Goal: Information Seeking & Learning: Check status

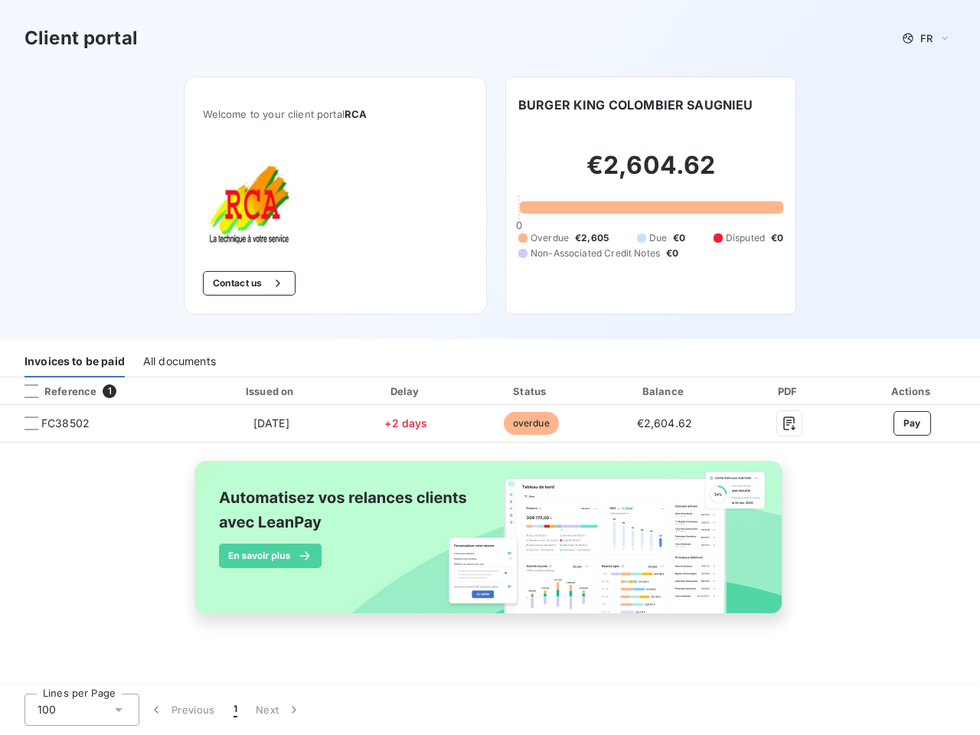
click at [490, 367] on div "Invoices to be paid All documents" at bounding box center [490, 361] width 980 height 32
click at [926, 38] on span "FR" at bounding box center [926, 38] width 12 height 12
click at [247, 283] on button "Contact us" at bounding box center [249, 283] width 93 height 24
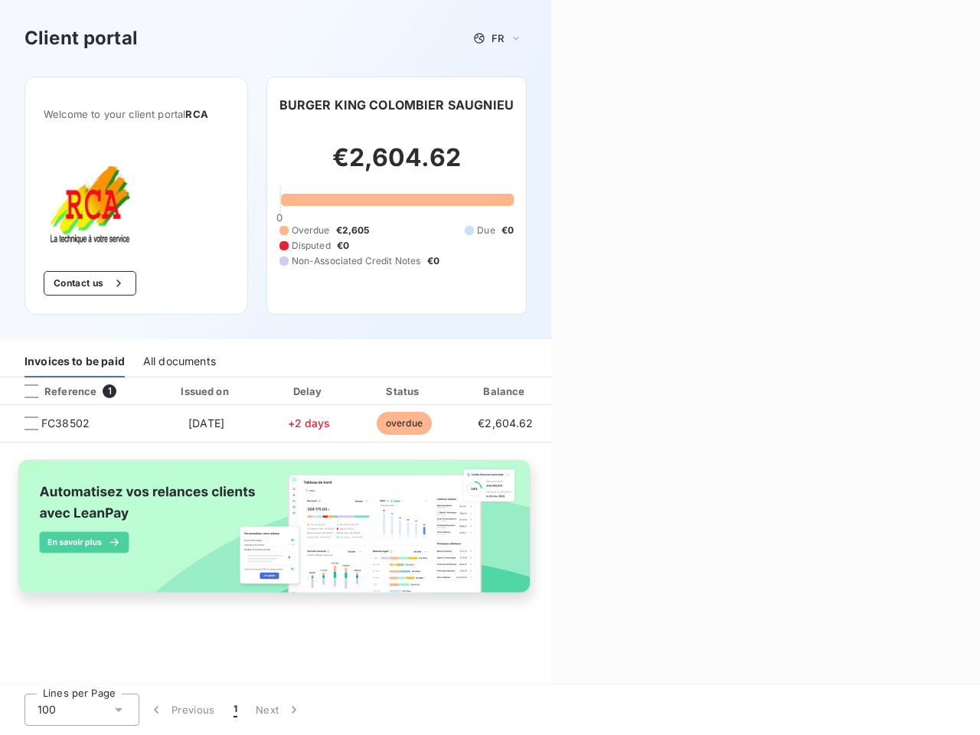
click at [635, 105] on div "Contact us Fill out the form below, and a member of our team will get back to y…" at bounding box center [765, 367] width 429 height 735
click at [74, 361] on div "Invoices to be paid" at bounding box center [74, 361] width 100 height 32
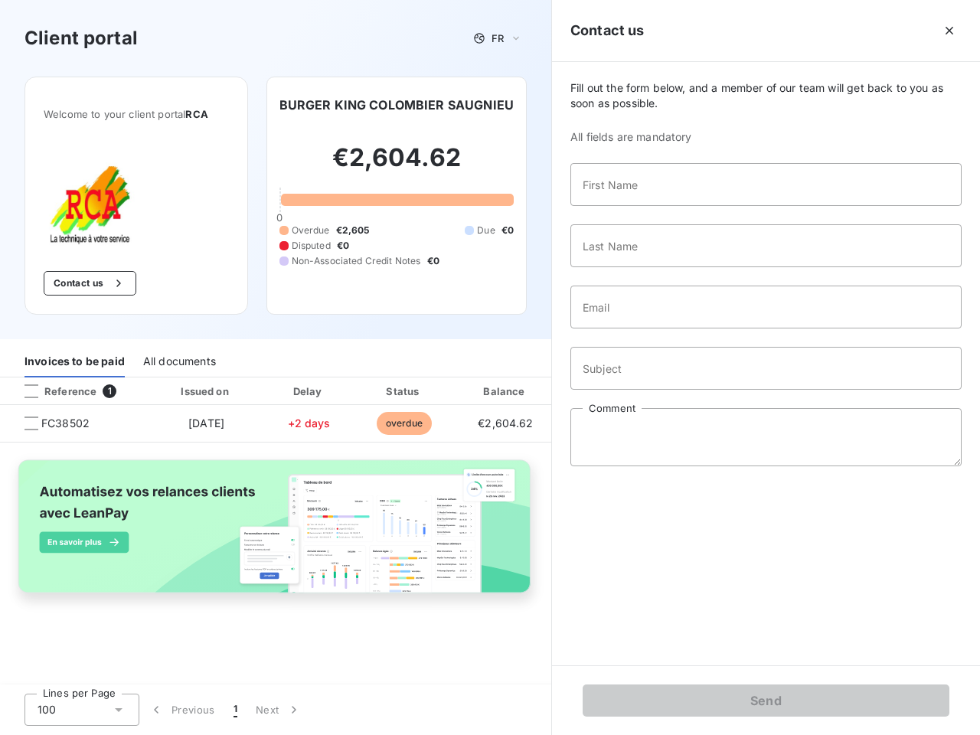
click at [178, 361] on div "All documents" at bounding box center [179, 361] width 73 height 32
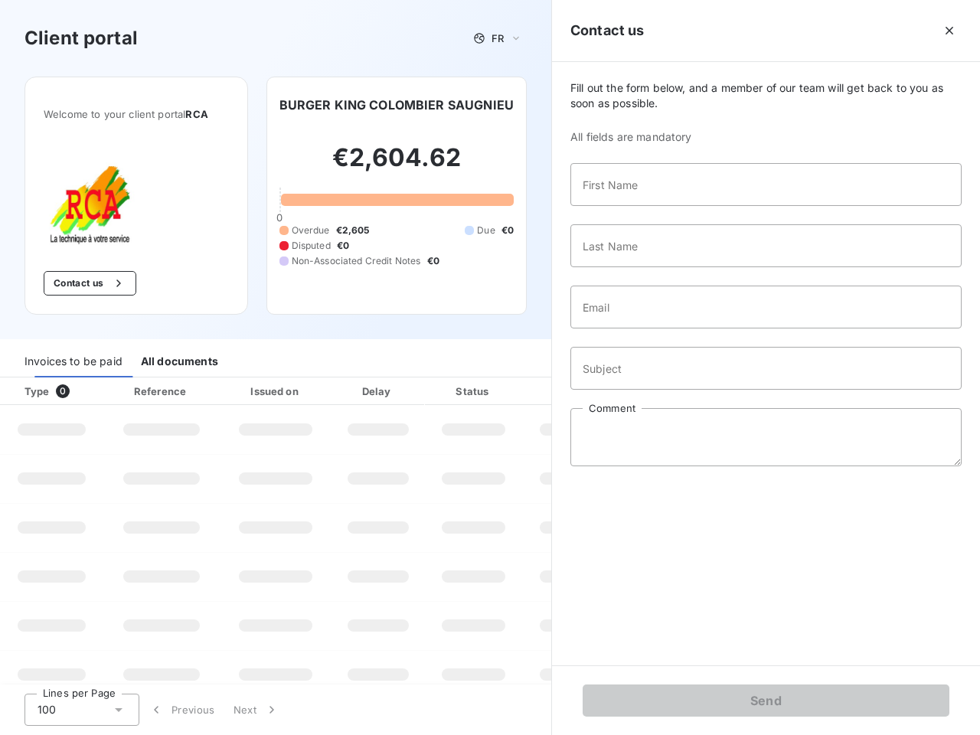
click at [98, 391] on div at bounding box center [92, 390] width 15 height 15
click at [31, 391] on div "Type 0" at bounding box center [57, 390] width 85 height 15
click at [270, 391] on div "Issued on" at bounding box center [276, 390] width 106 height 15
click at [406, 391] on div at bounding box center [413, 390] width 15 height 15
